Goal: Find specific page/section: Find specific page/section

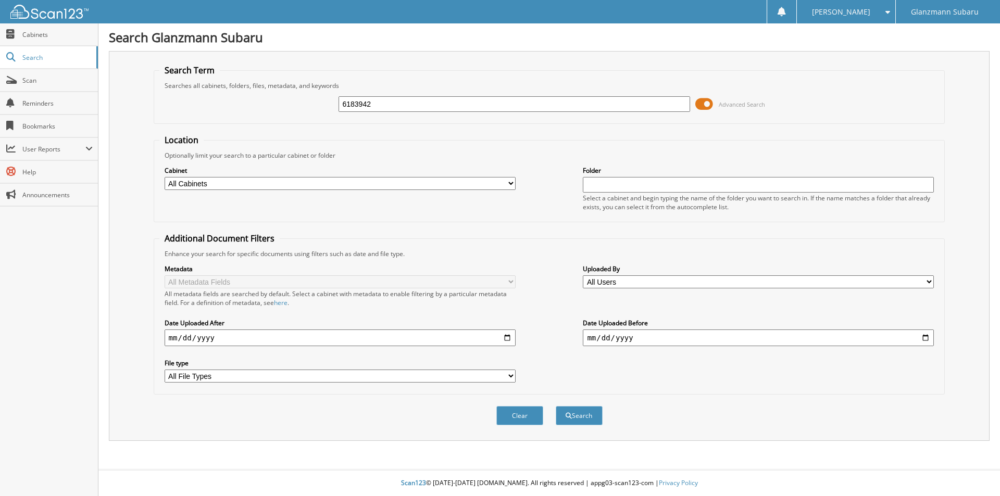
type input "6183942"
click at [556, 406] on button "Search" at bounding box center [579, 415] width 47 height 19
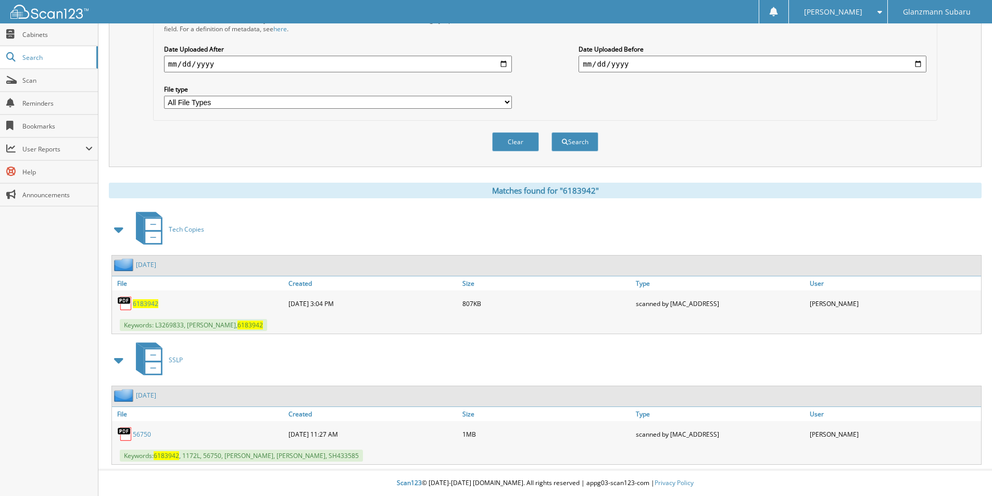
scroll to position [275, 0]
click at [147, 305] on span "6183942" at bounding box center [146, 304] width 26 height 9
click at [73, 86] on link "Scan" at bounding box center [49, 80] width 98 height 22
